Goal: Transaction & Acquisition: Subscribe to service/newsletter

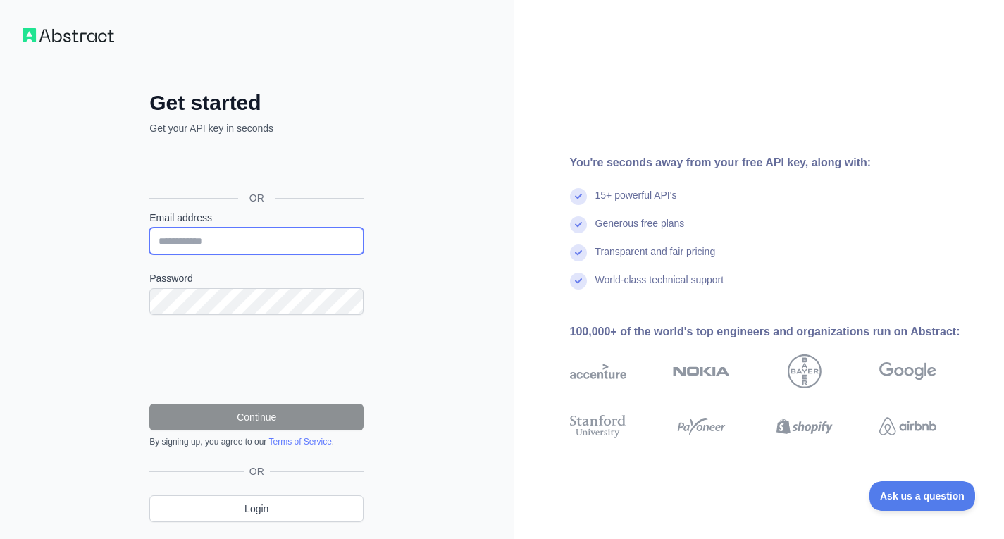
click at [284, 228] on input "Email address" at bounding box center [256, 241] width 214 height 27
type input "**********"
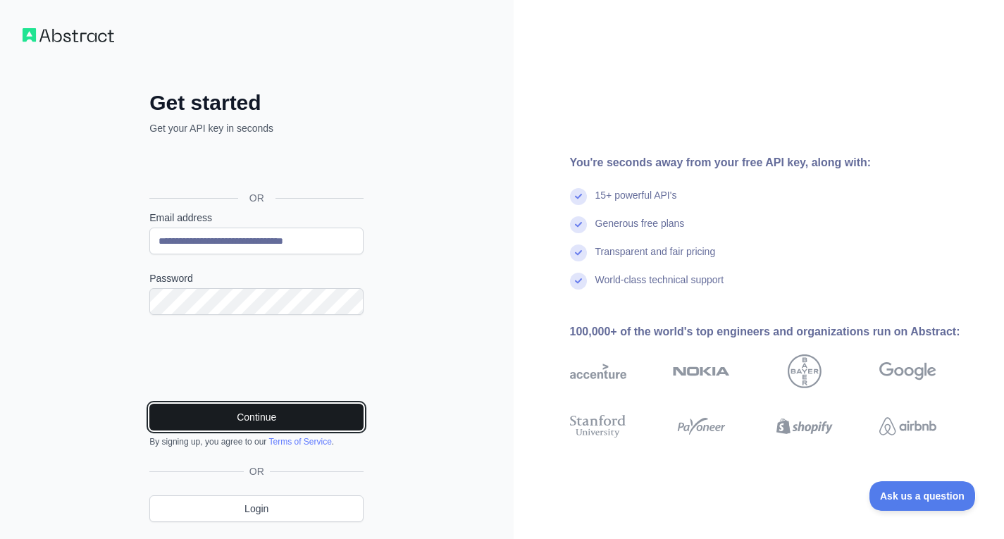
click at [271, 416] on button "Continue" at bounding box center [256, 417] width 214 height 27
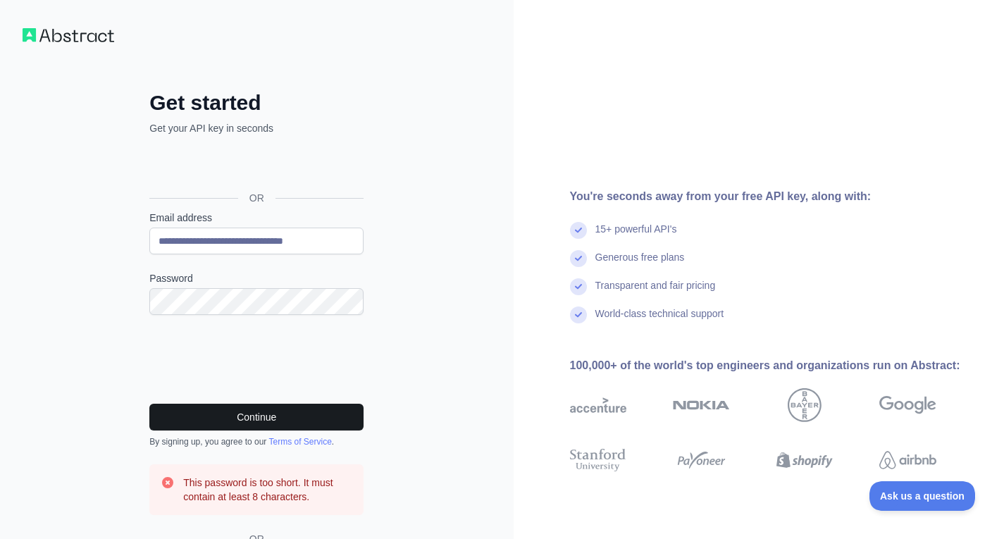
scroll to position [70, 0]
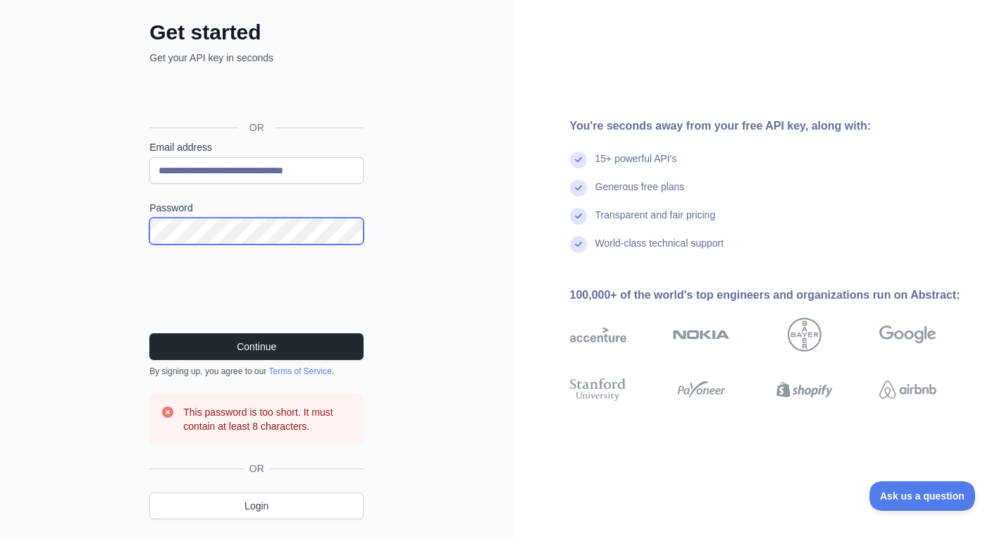
click at [149, 333] on button "Continue" at bounding box center [256, 346] width 214 height 27
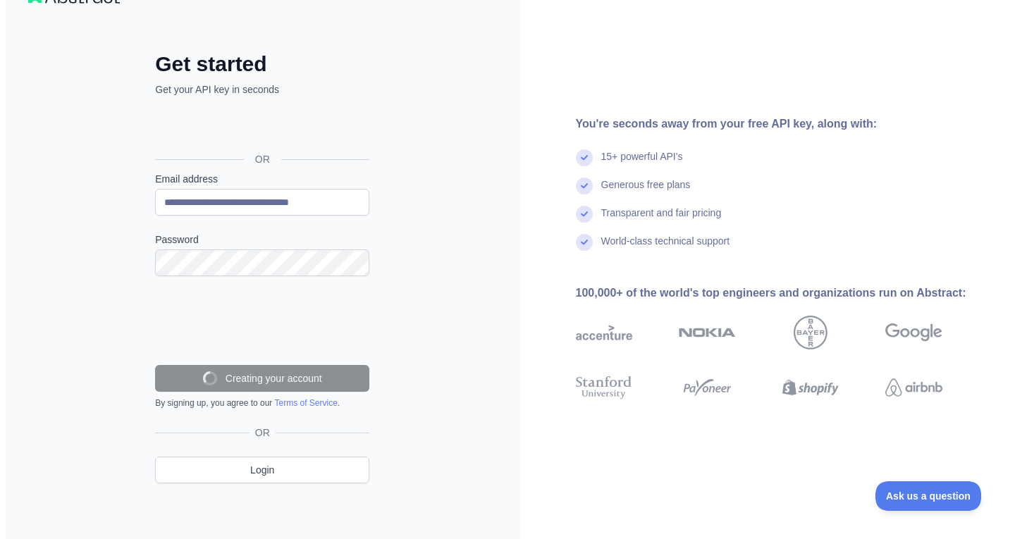
scroll to position [0, 0]
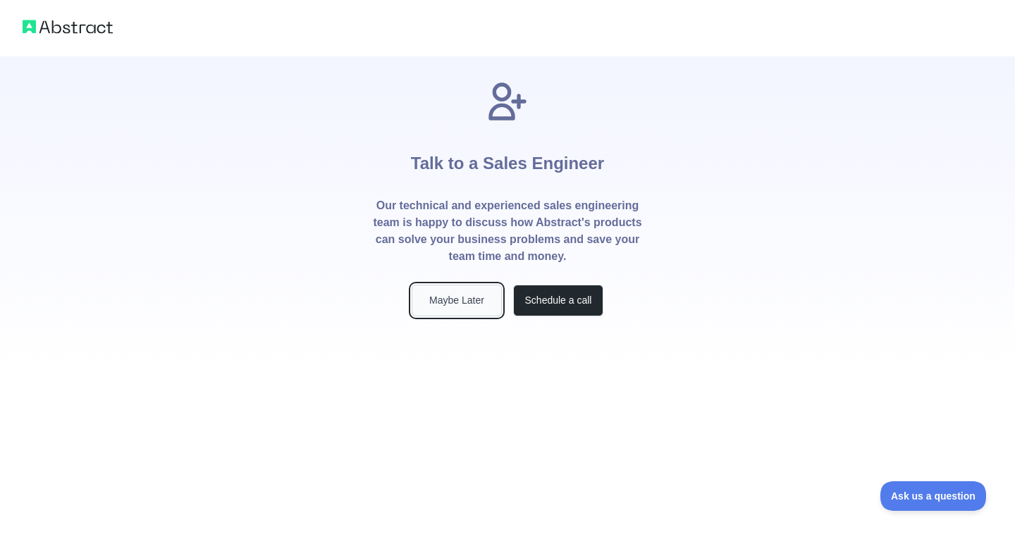
click at [481, 307] on button "Maybe Later" at bounding box center [456, 301] width 90 height 32
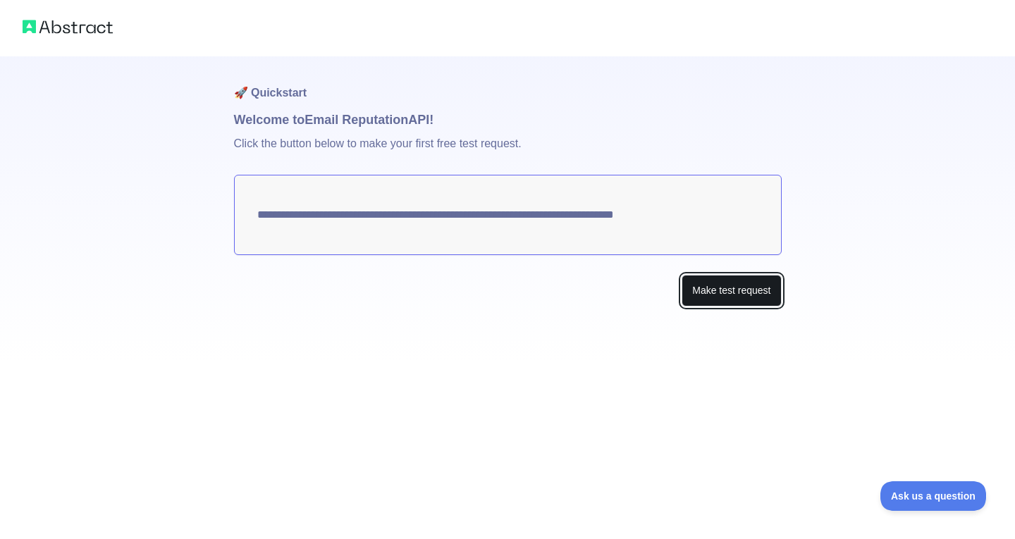
click at [764, 297] on button "Make test request" at bounding box center [730, 291] width 99 height 32
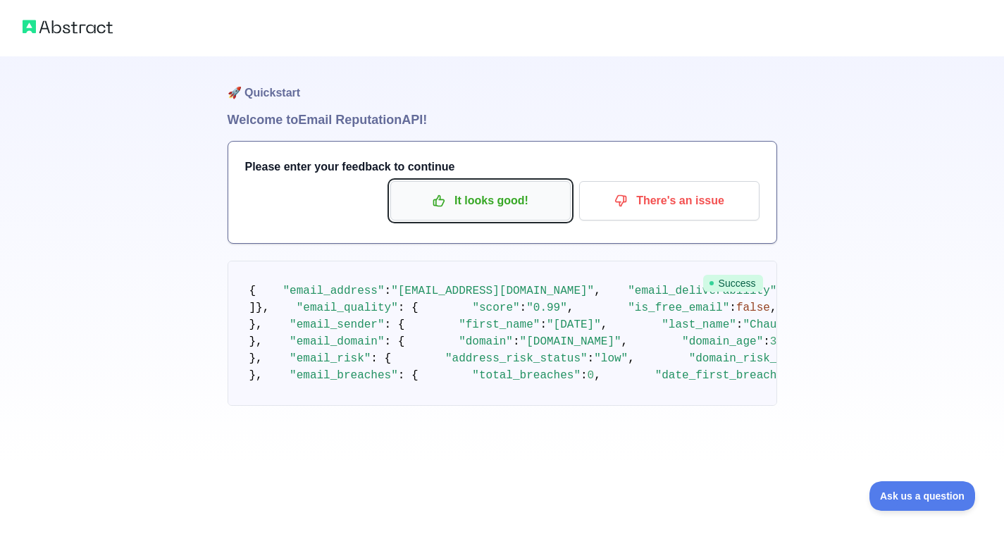
click at [518, 209] on p "It looks good!" at bounding box center [480, 201] width 159 height 24
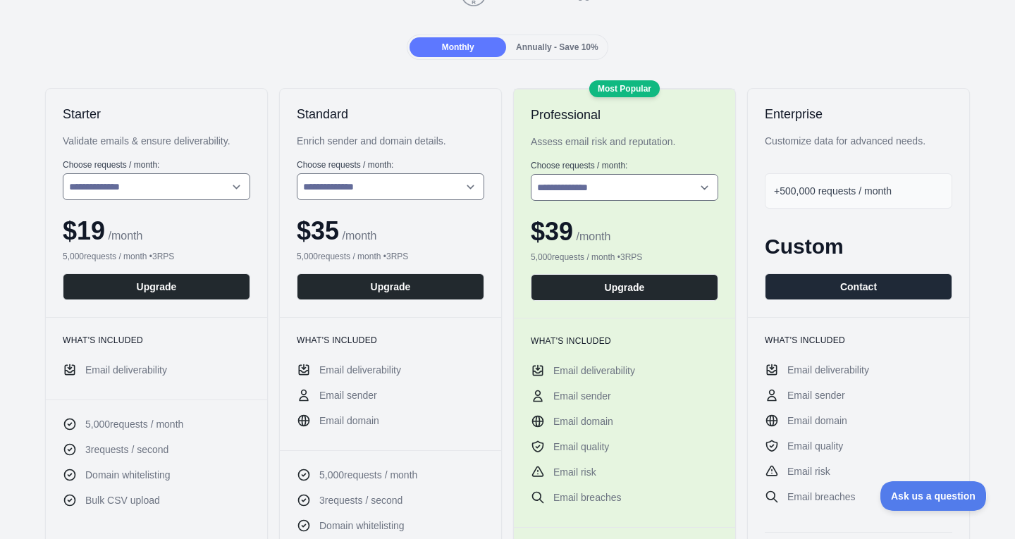
scroll to position [211, 0]
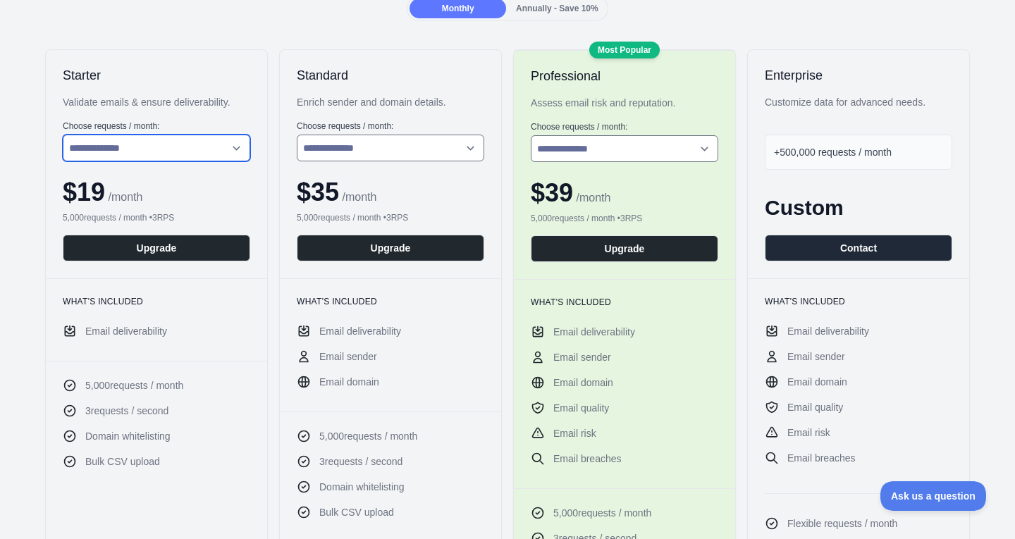
click at [200, 140] on select "**********" at bounding box center [156, 148] width 187 height 27
